Goal: Transaction & Acquisition: Purchase product/service

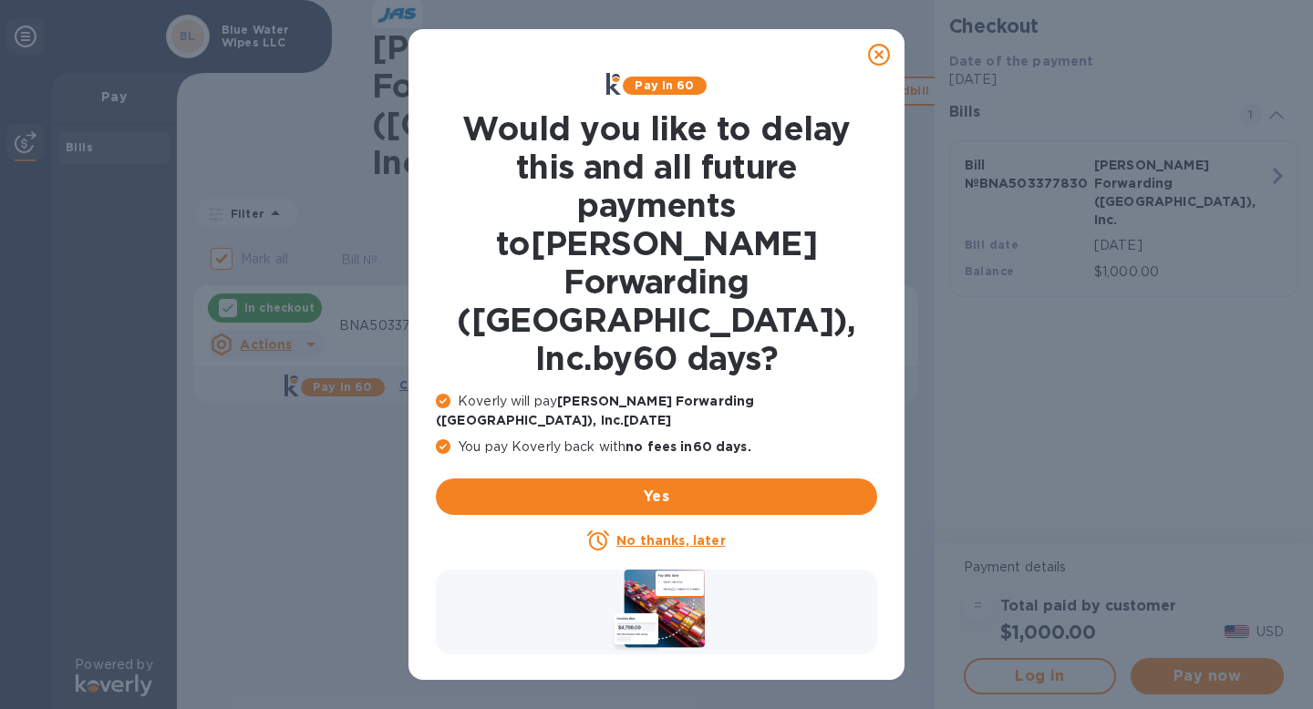
click at [885, 47] on icon at bounding box center [879, 55] width 22 height 22
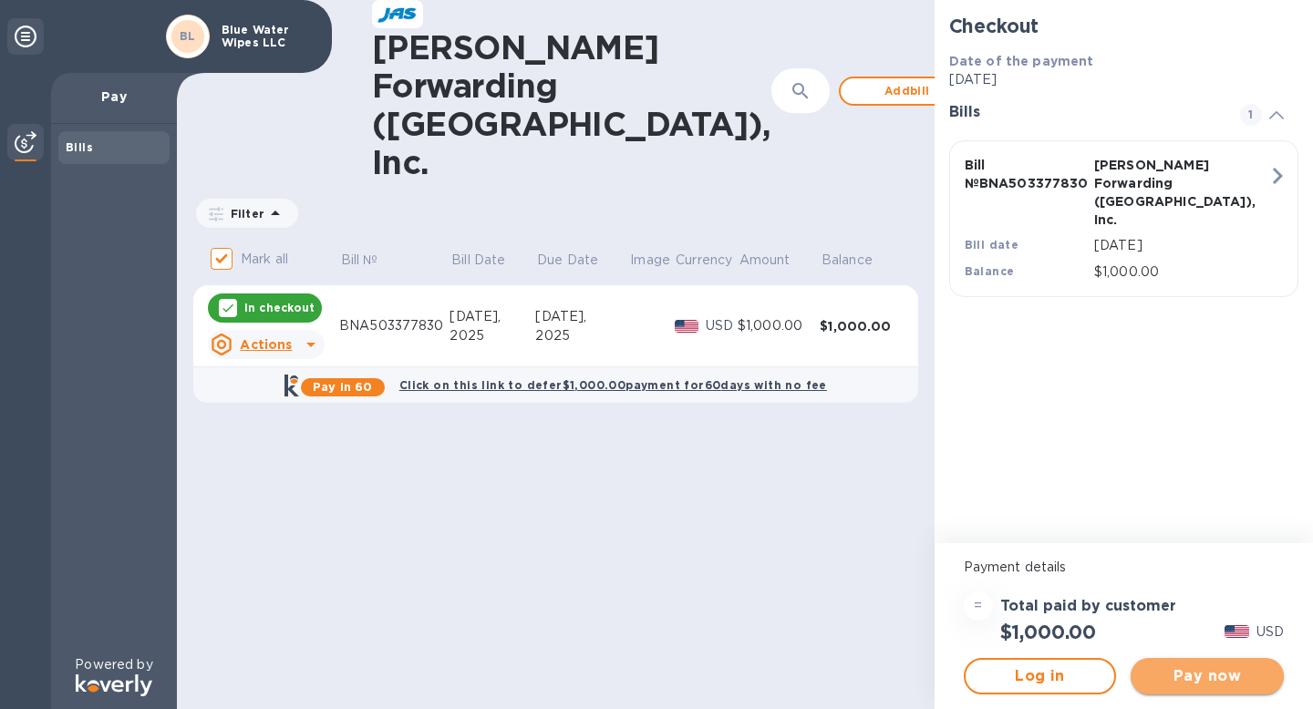
click at [1200, 679] on span "Pay now" at bounding box center [1207, 677] width 124 height 22
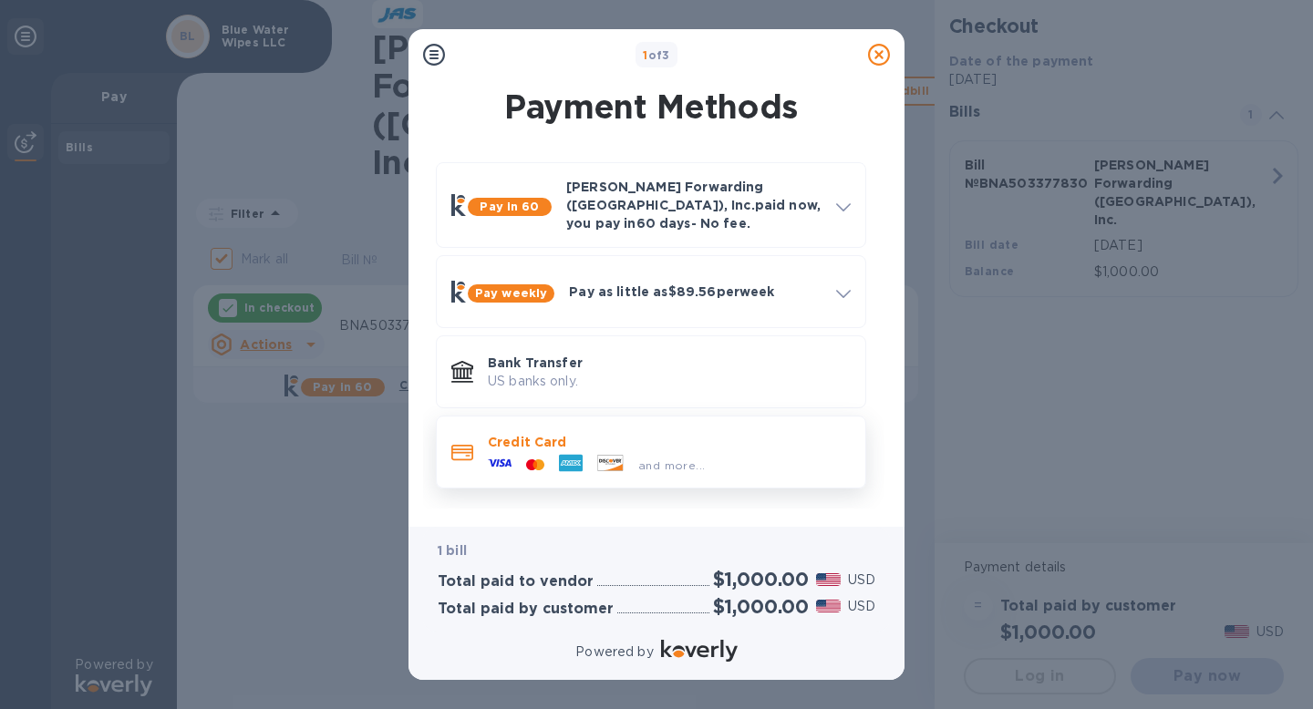
click at [693, 459] on span "and more..." at bounding box center [671, 466] width 67 height 14
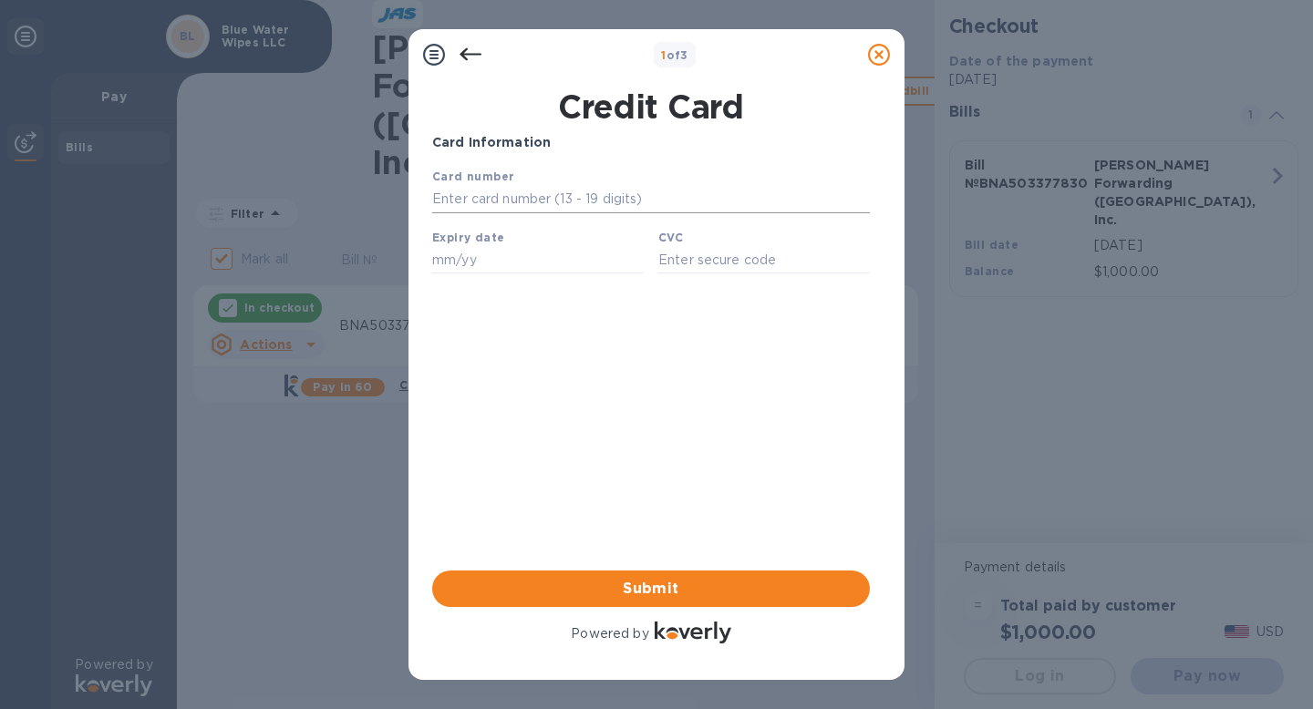
click at [553, 195] on input "text" at bounding box center [651, 199] width 438 height 27
type input "6011 0031 4885 5453"
type input "01/27"
type input "111"
click at [538, 391] on div "Card Information Your browser does not support iframes Submit Powered by" at bounding box center [651, 390] width 438 height 514
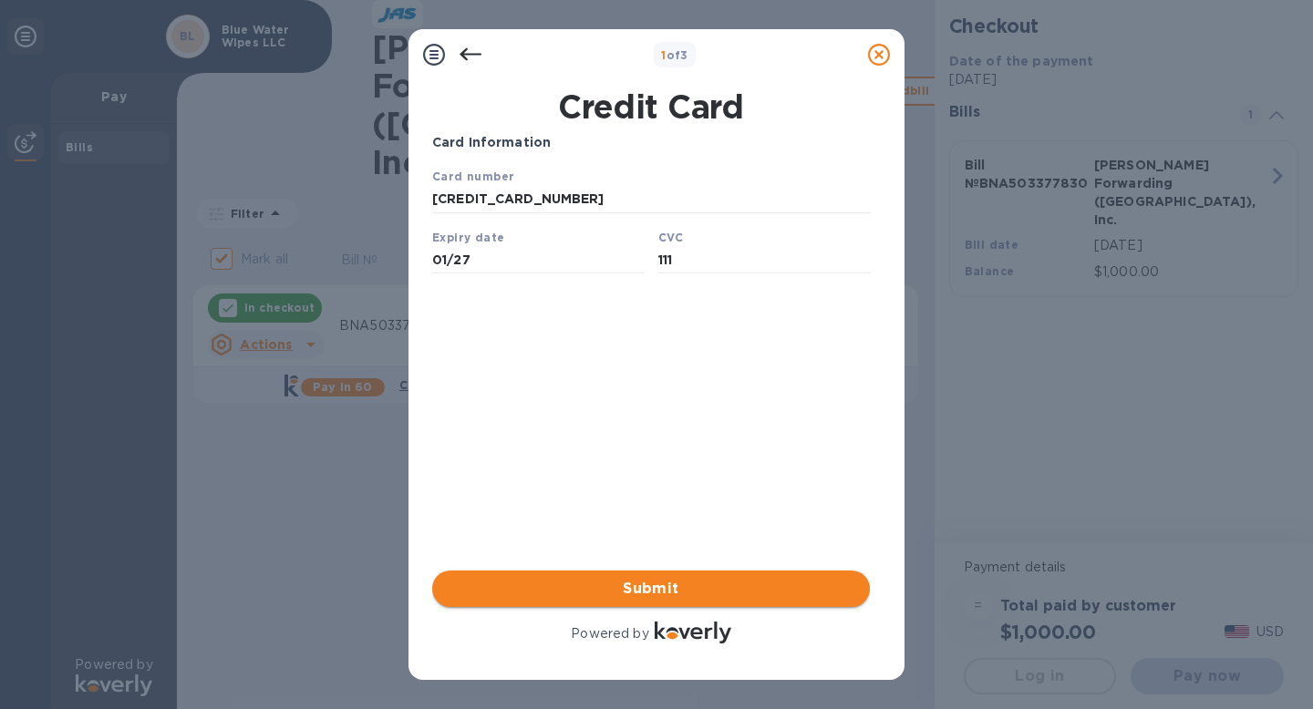
click at [606, 589] on span "Submit" at bounding box center [651, 589] width 409 height 22
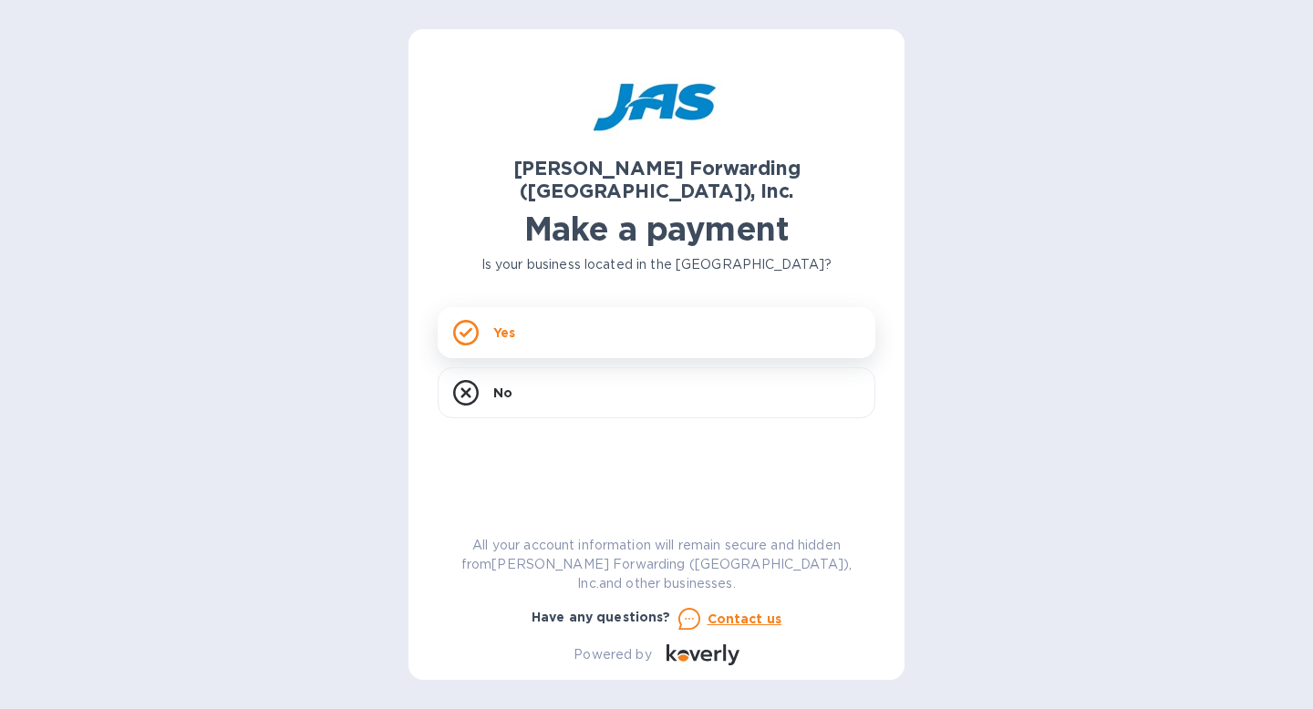
click at [612, 318] on div "Yes" at bounding box center [657, 332] width 438 height 51
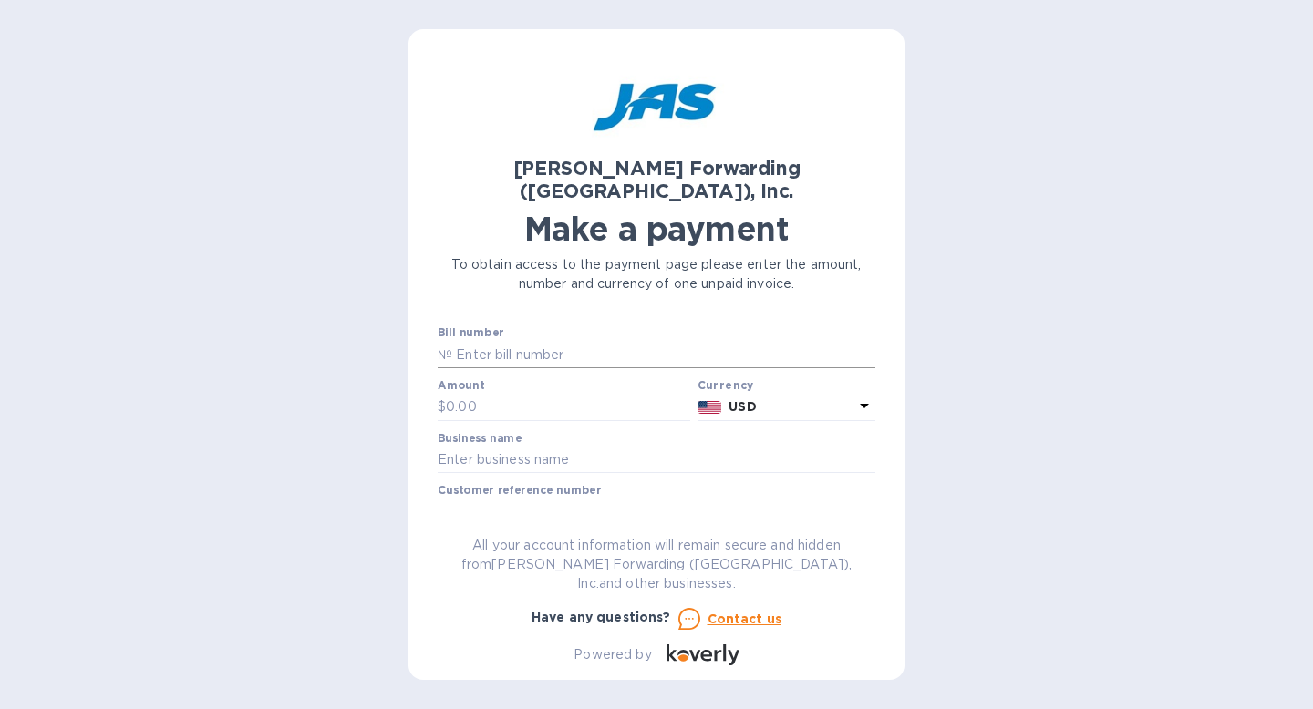
click at [578, 341] on input "text" at bounding box center [663, 354] width 423 height 27
paste input "BNA503377830"
type input "BNA503377830"
click at [500, 394] on input "text" at bounding box center [568, 407] width 244 height 27
type input "1,300"
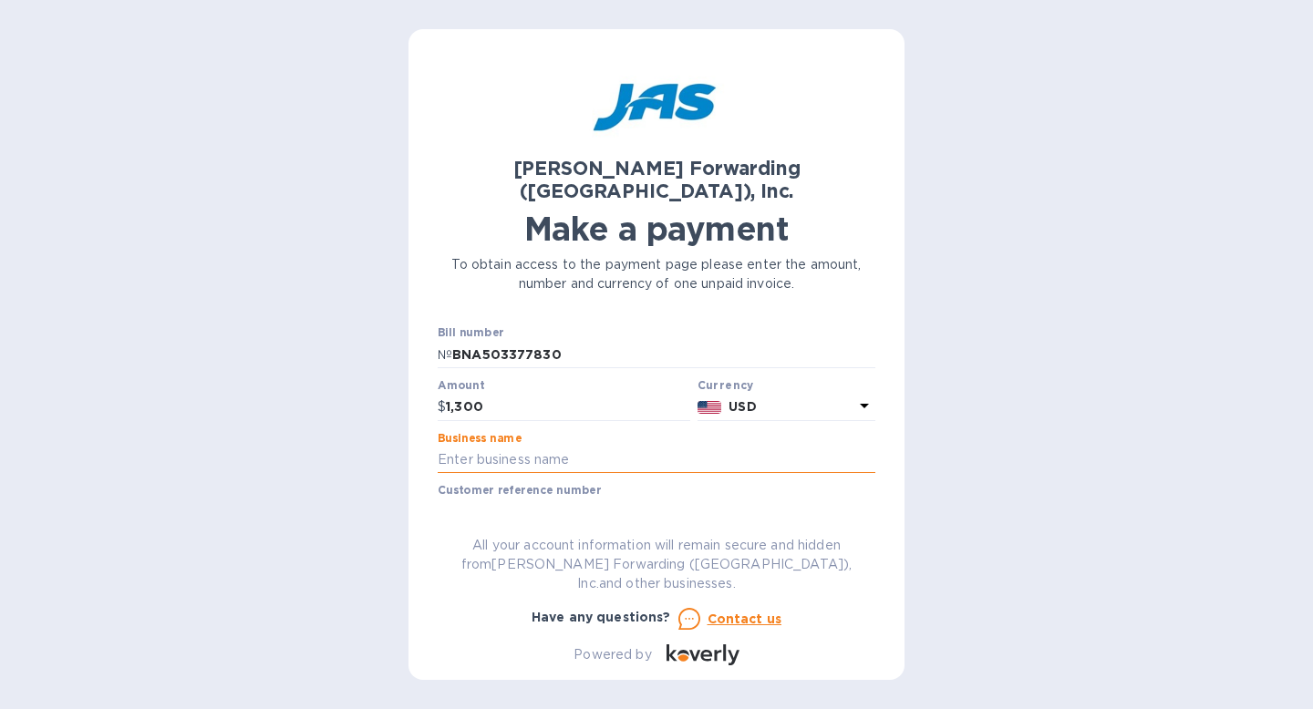
click at [507, 447] on input "text" at bounding box center [657, 460] width 438 height 27
type input "Blue Water Wipes LLC"
click at [552, 499] on input "text" at bounding box center [657, 512] width 438 height 27
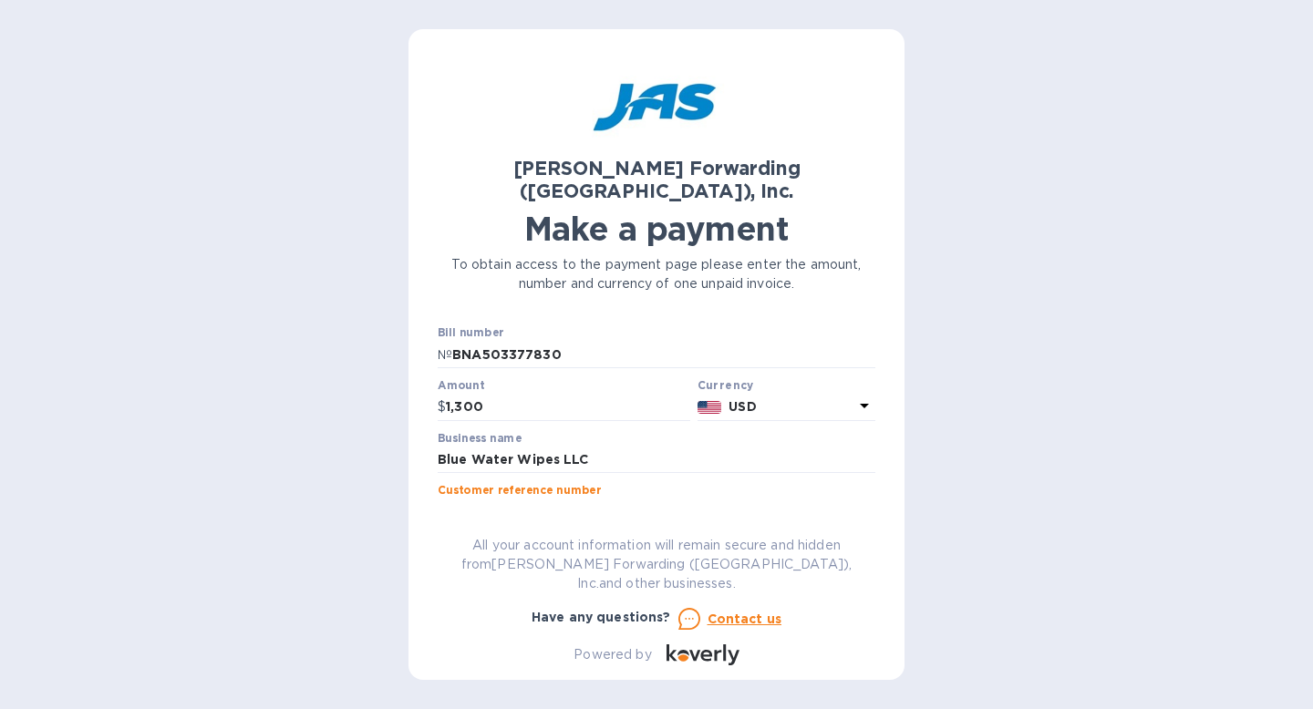
type input "BLUWATMLR"
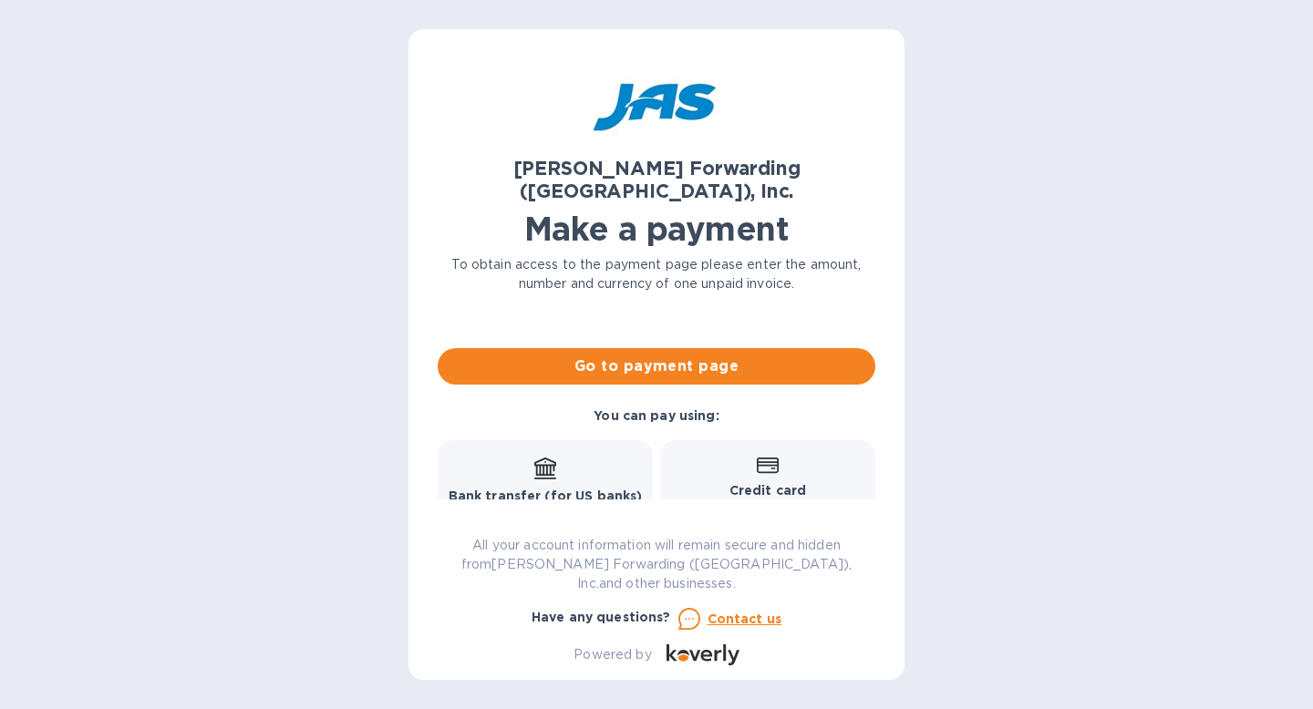
scroll to position [201, 0]
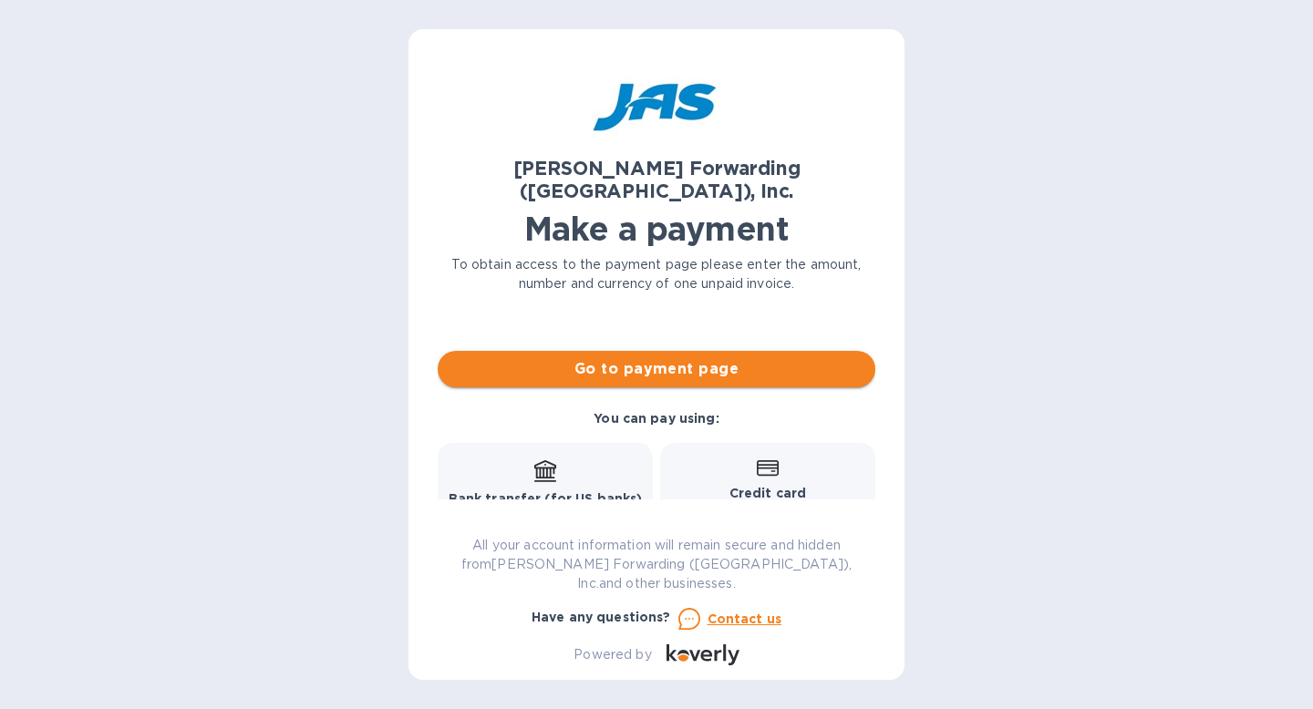
click at [614, 358] on span "Go to payment page" at bounding box center [656, 369] width 409 height 22
